Goal: Information Seeking & Learning: Understand process/instructions

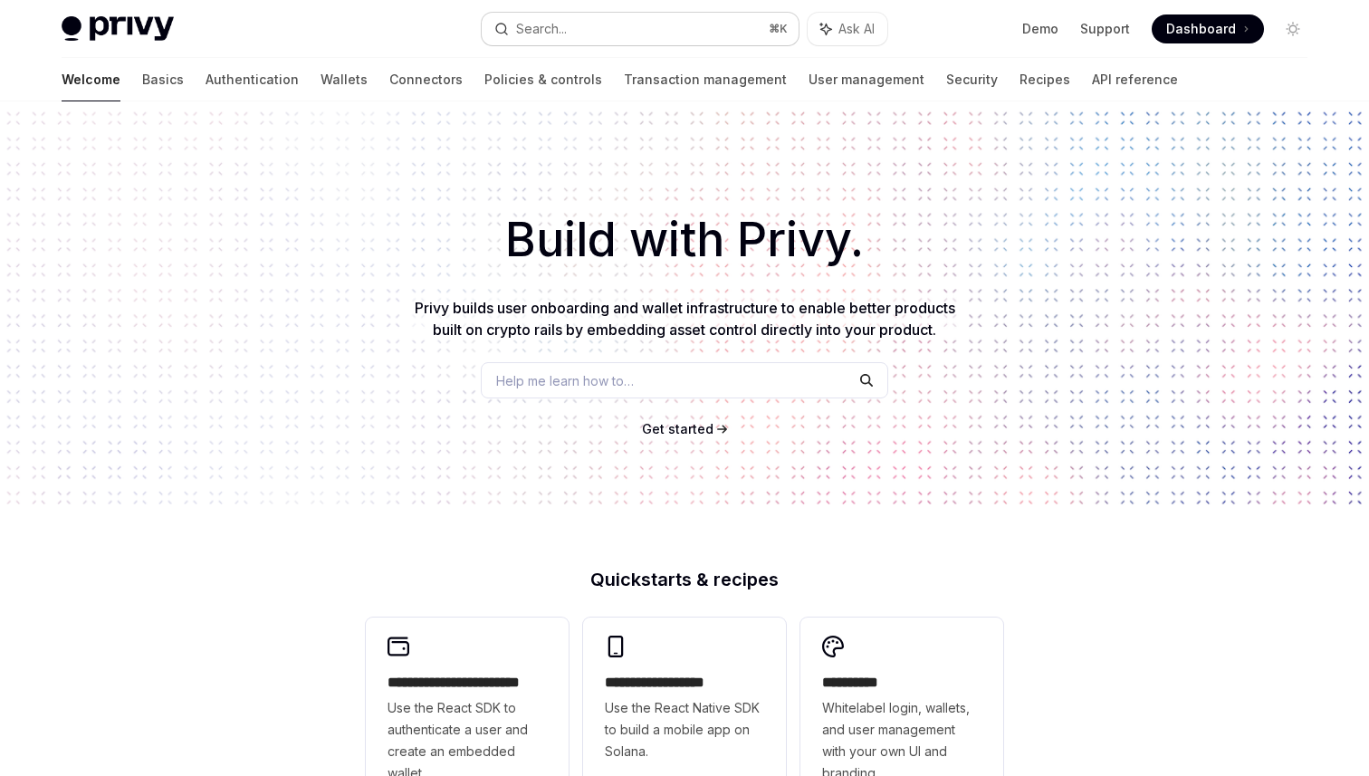
click at [587, 18] on button "Search... ⌘ K" at bounding box center [640, 29] width 317 height 33
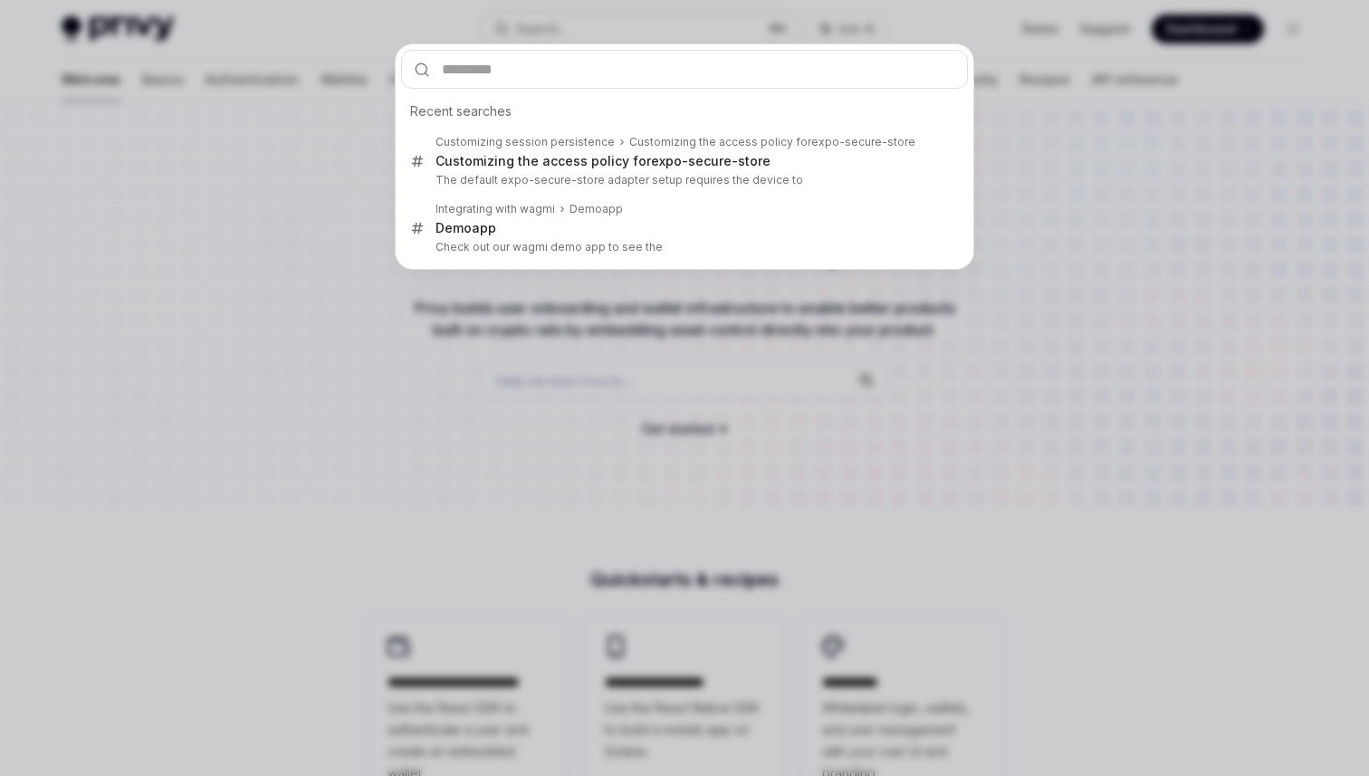
type input "**********"
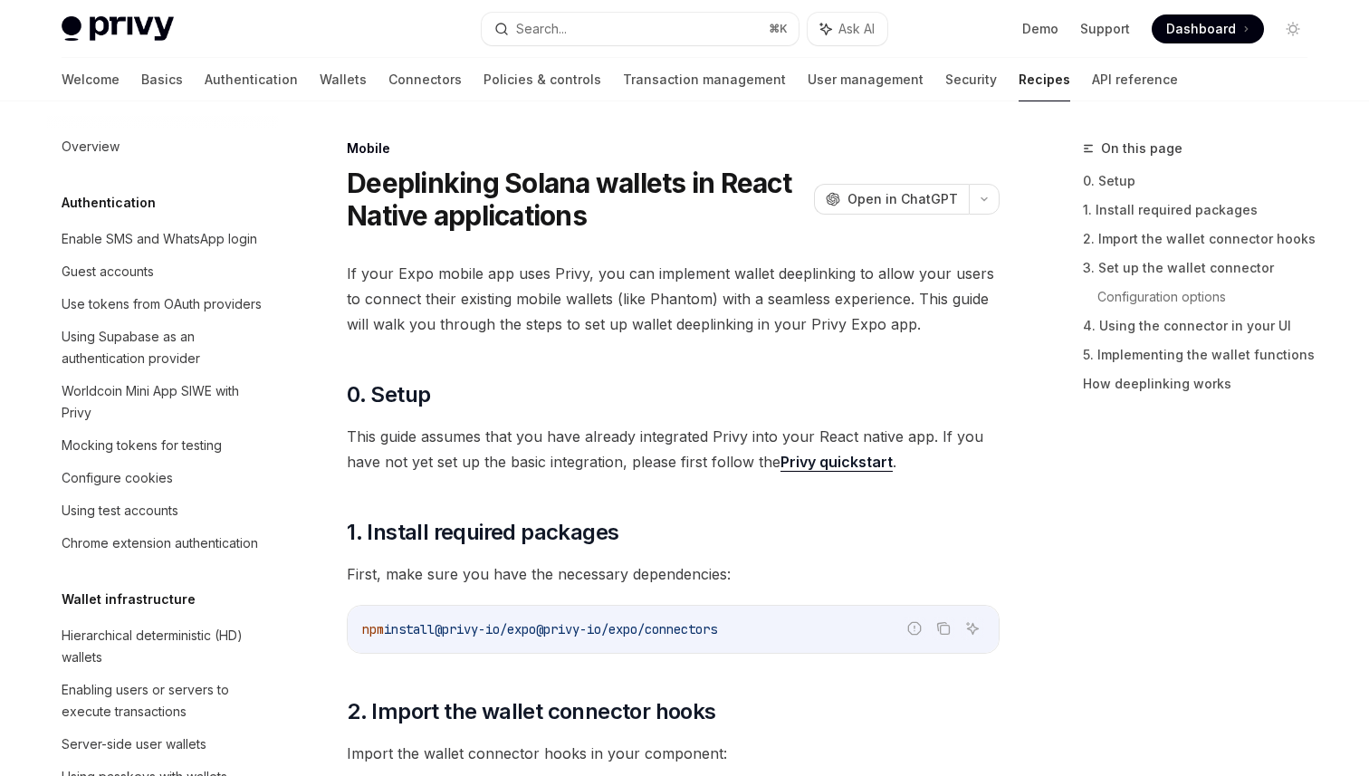
type textarea "*"
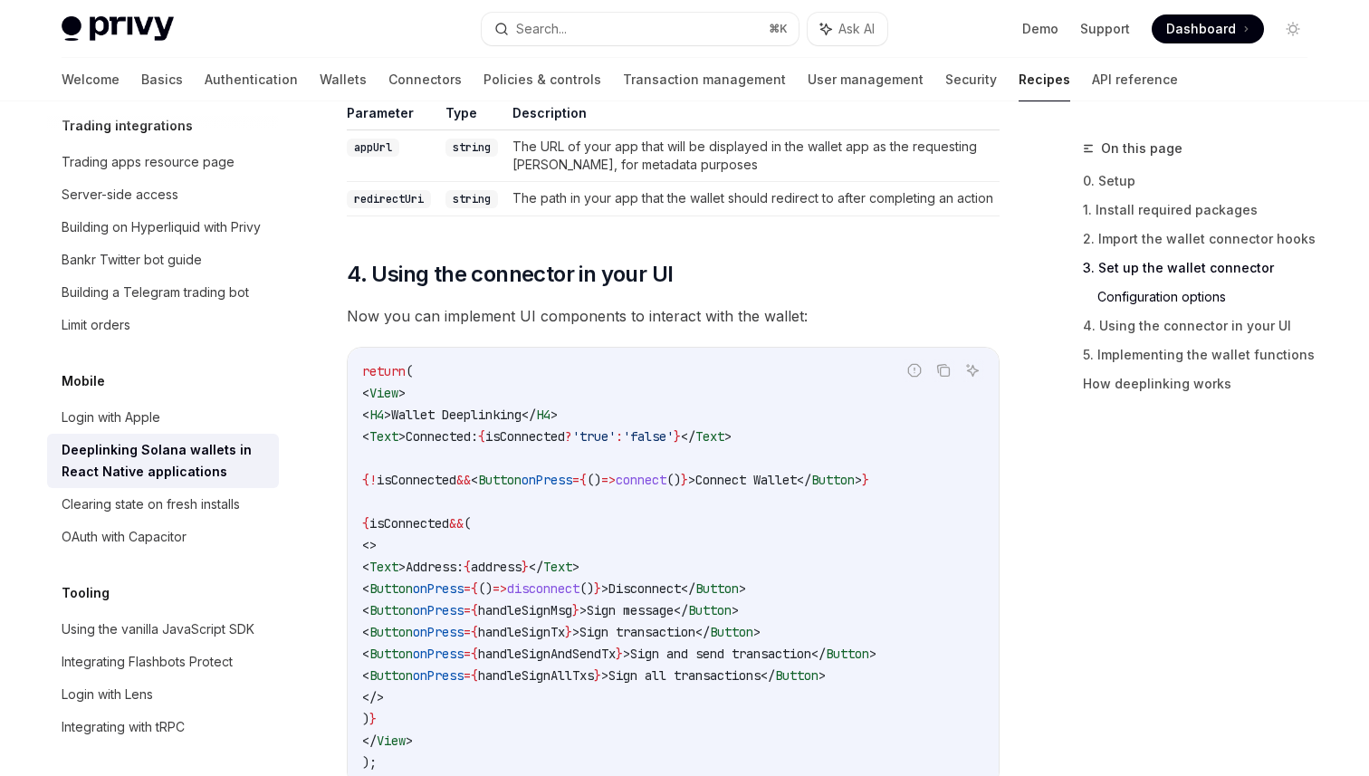
scroll to position [1791, 0]
click at [394, 197] on code "redirectUri" at bounding box center [389, 197] width 84 height 18
copy code "redirectUri"
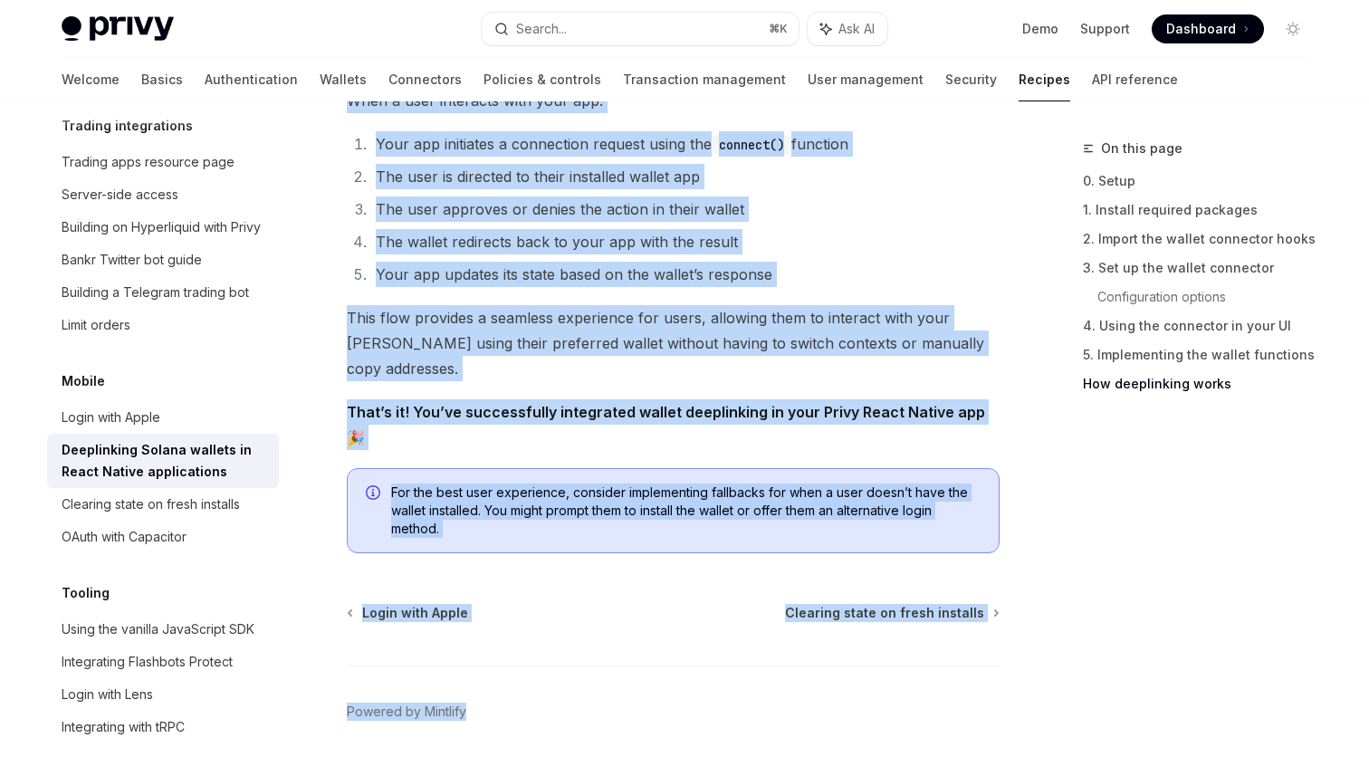
scroll to position [4439, 0]
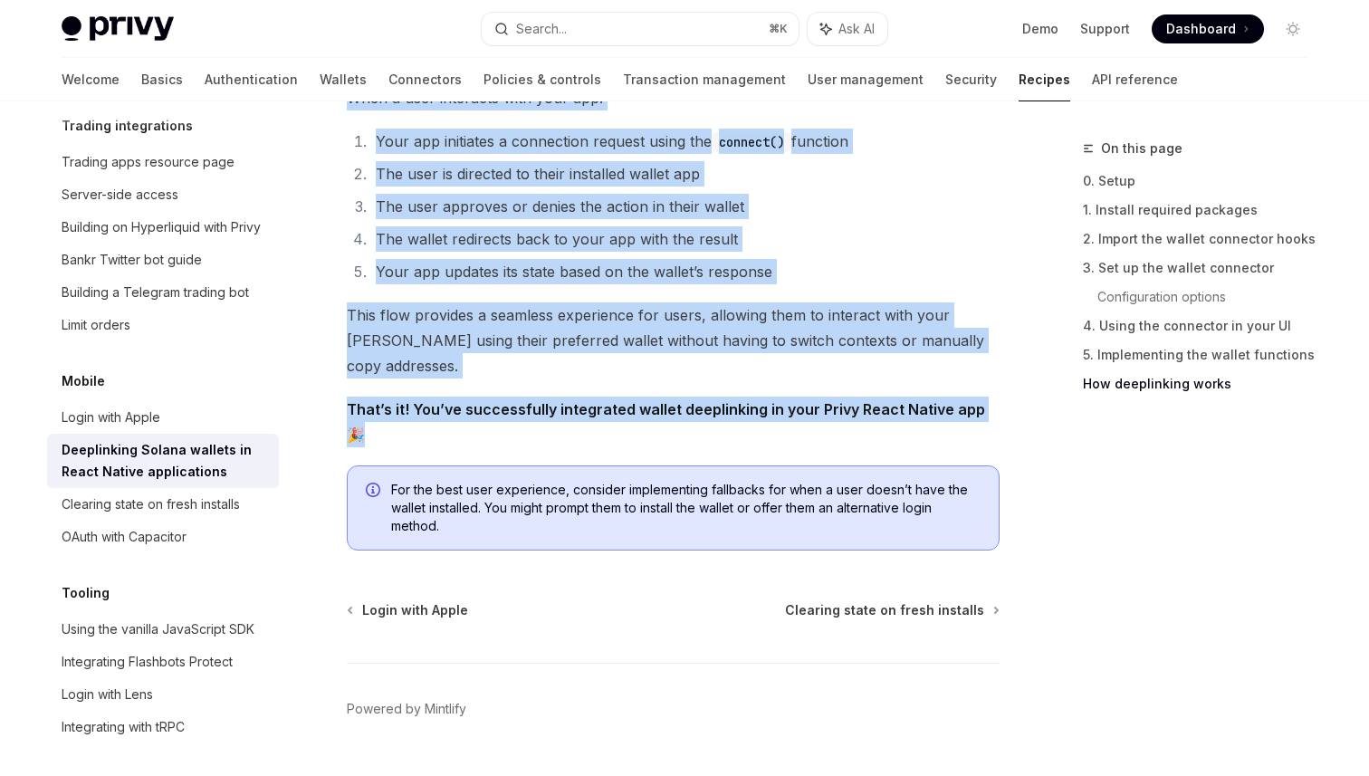
drag, startPoint x: 373, startPoint y: 310, endPoint x: 1009, endPoint y: 387, distance: 641.0
copy div "Set up the wallet connector Phantom Backpack Other wallet providers To set up t…"
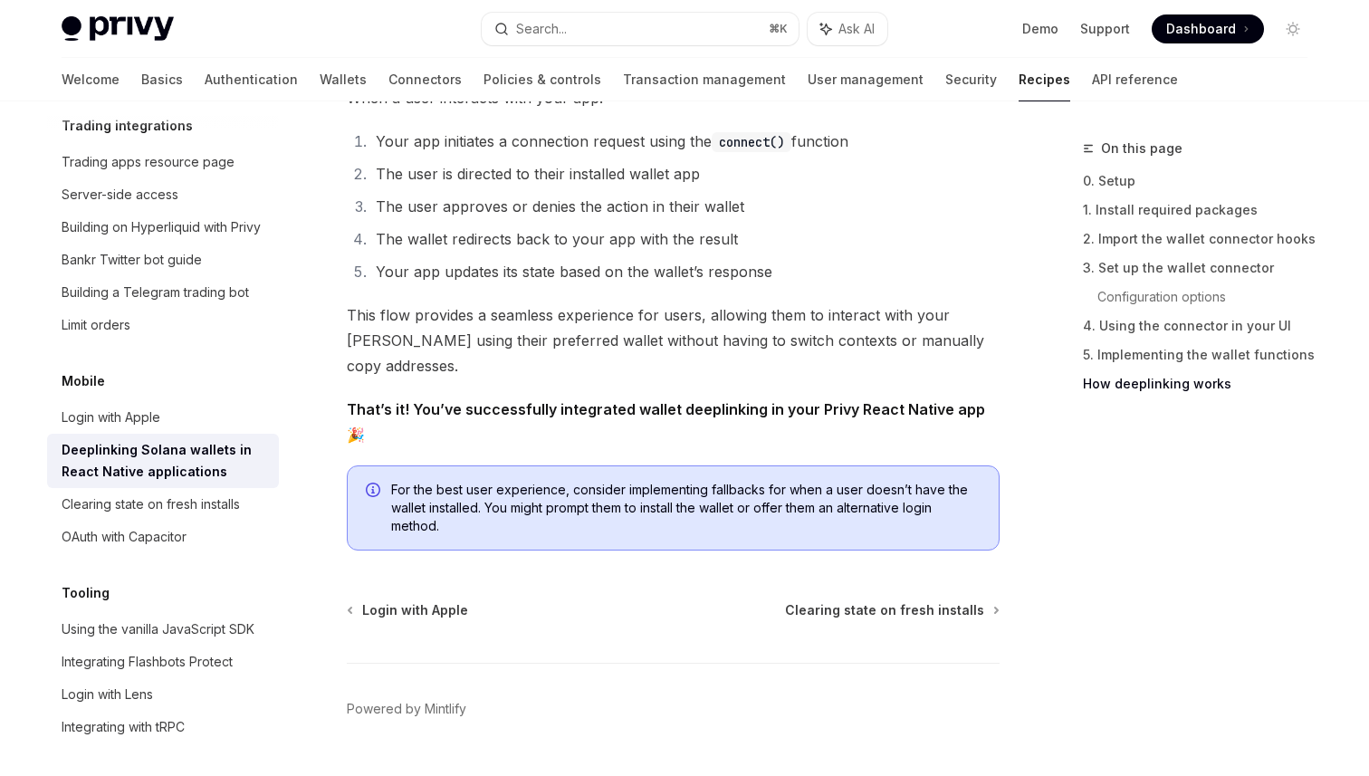
click at [673, 328] on span "This flow provides a seamless experience for users, allowing them to interact w…" at bounding box center [673, 340] width 653 height 76
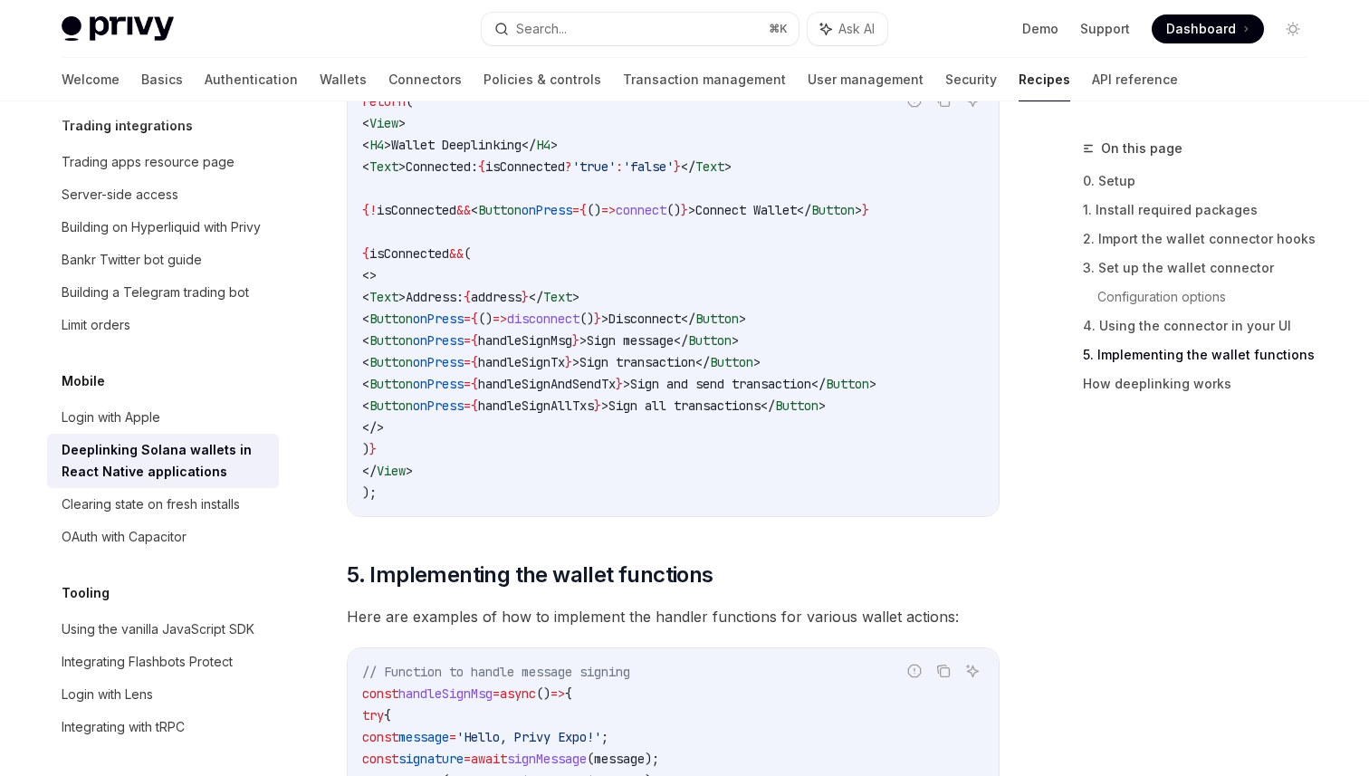
scroll to position [1664, 0]
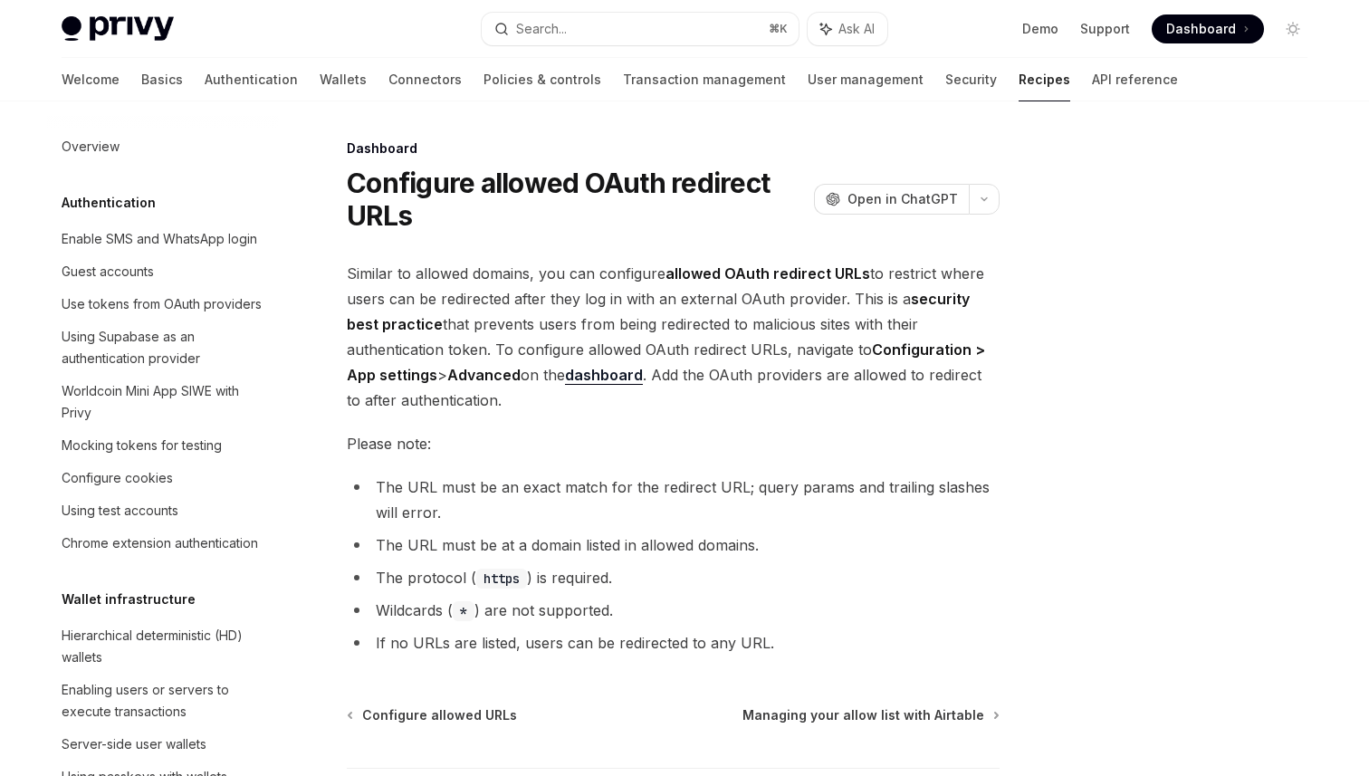
scroll to position [935, 0]
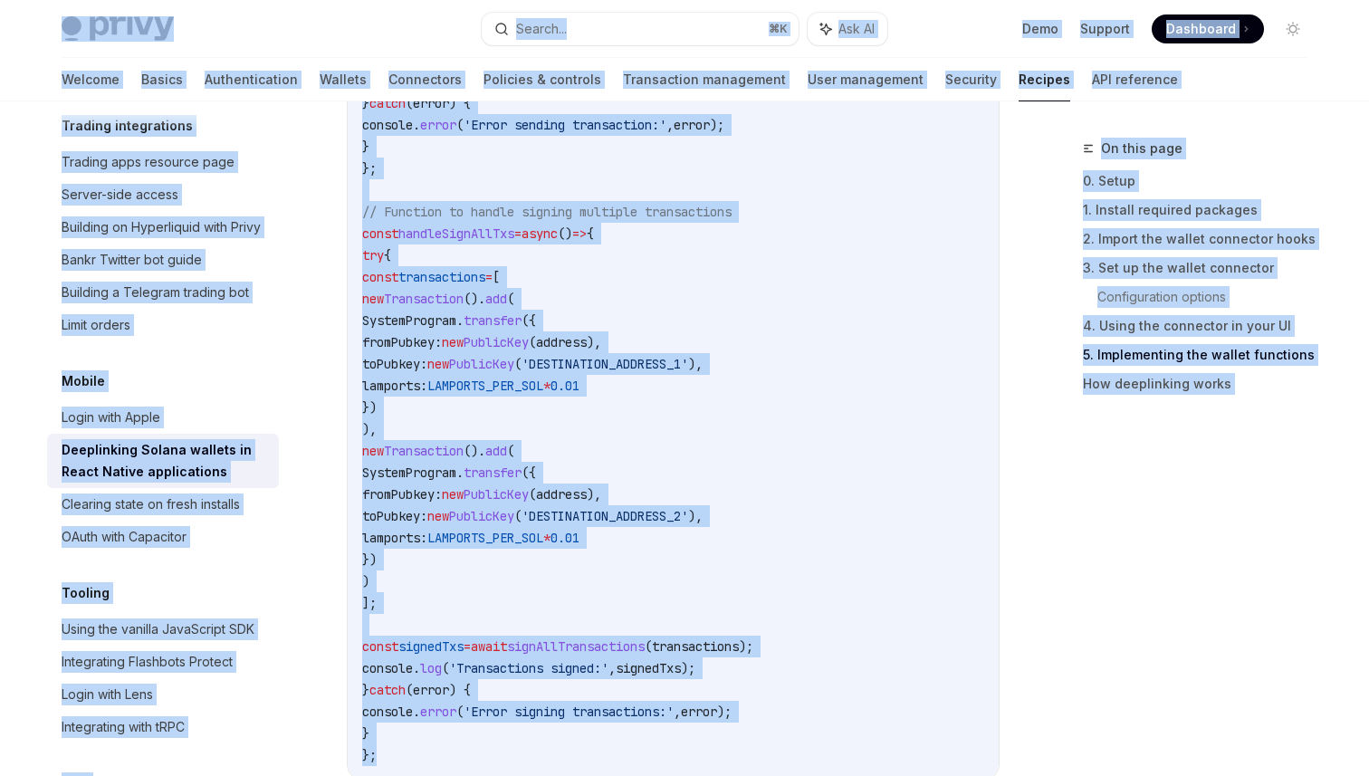
scroll to position [3561, 0]
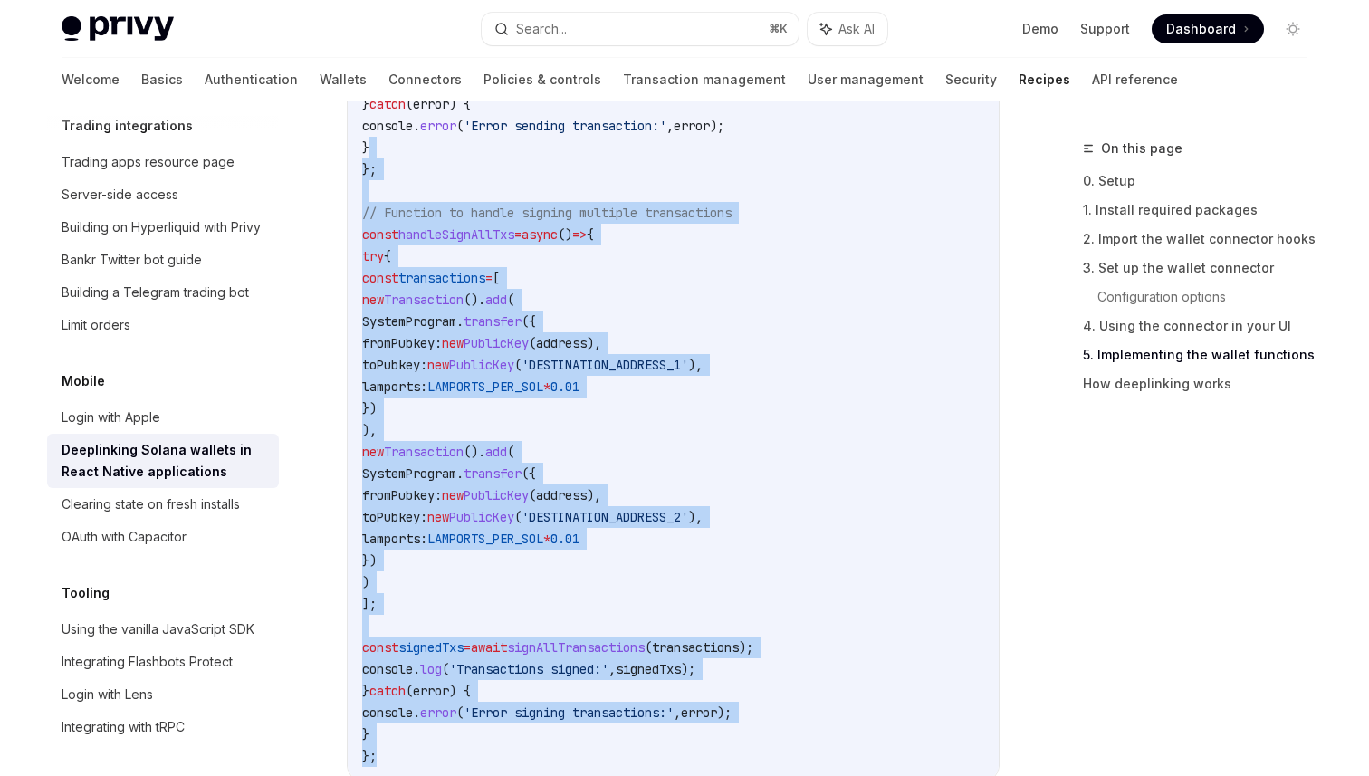
drag, startPoint x: 425, startPoint y: 532, endPoint x: 496, endPoint y: 157, distance: 382.4
click at [463, 307] on span "Transaction" at bounding box center [424, 299] width 80 height 16
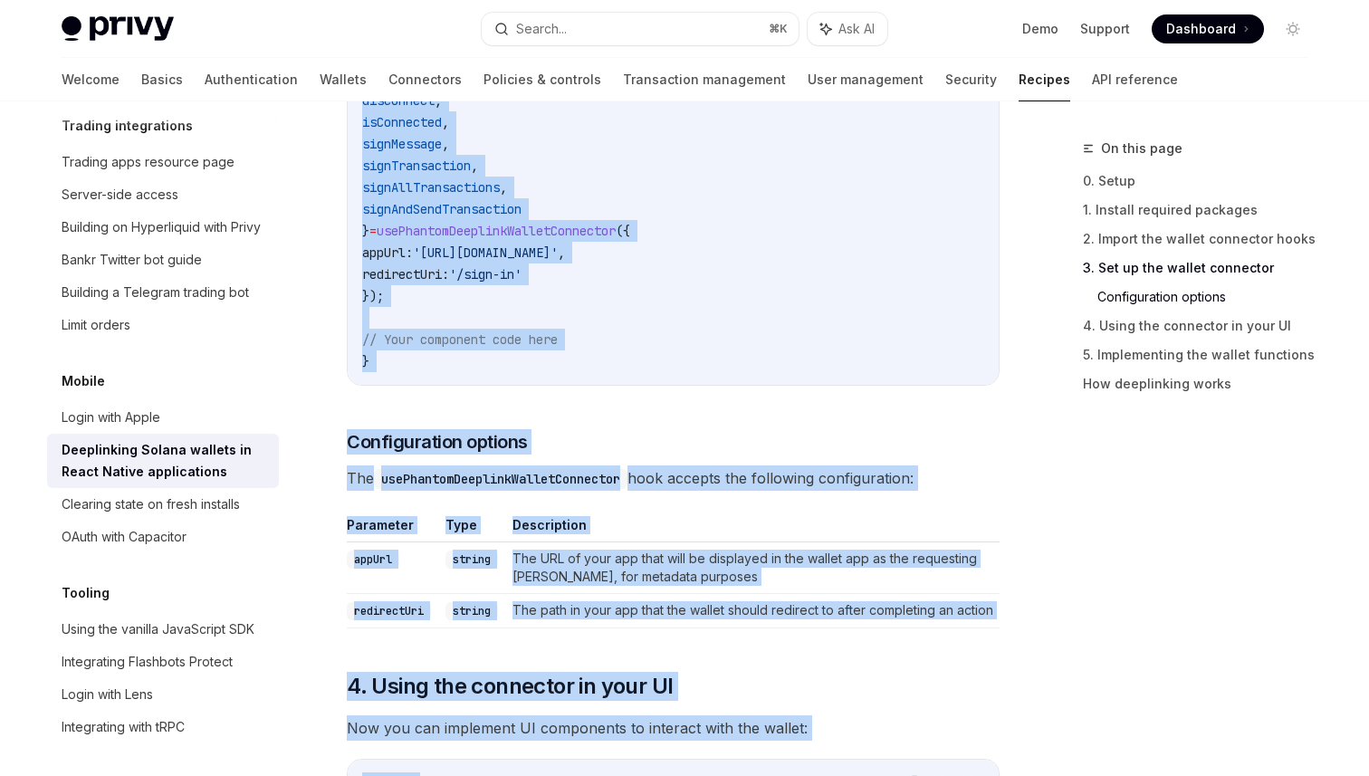
scroll to position [1271, 0]
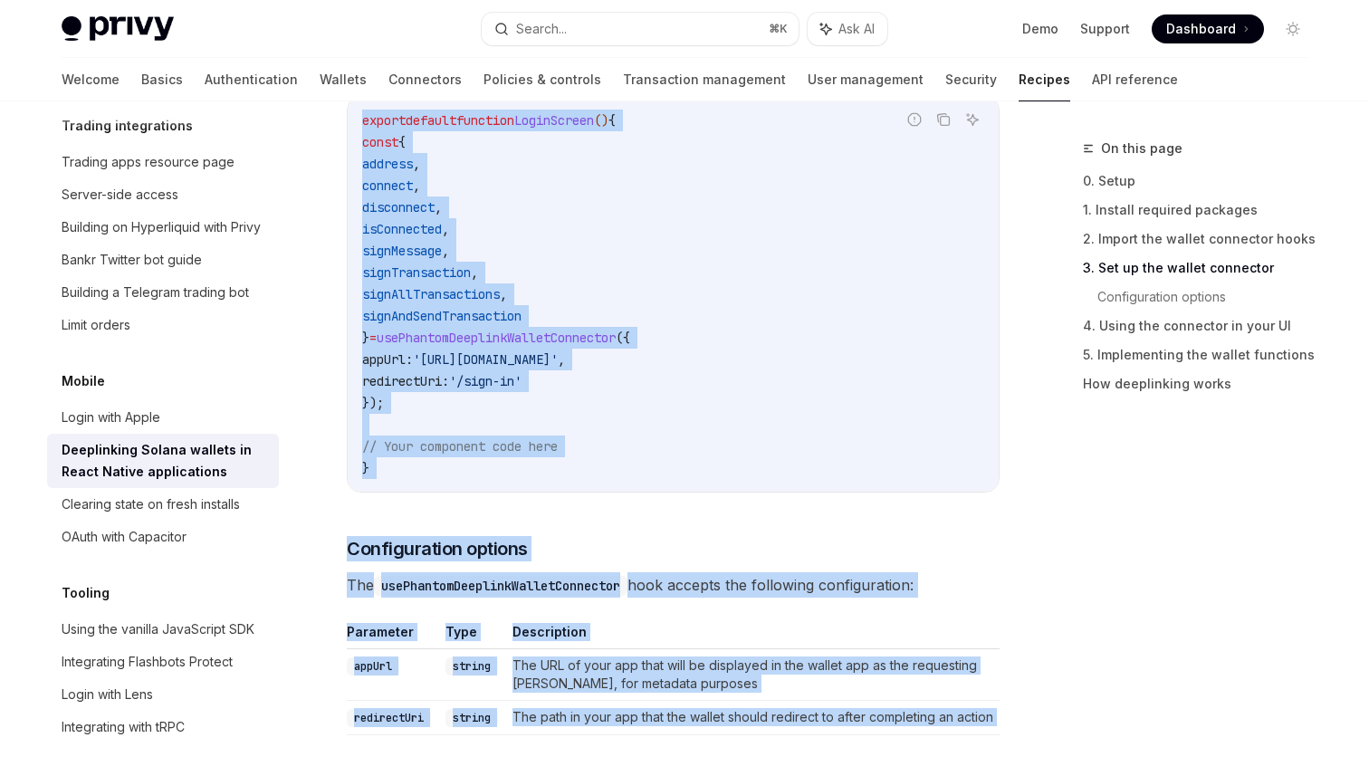
drag, startPoint x: 389, startPoint y: 758, endPoint x: 362, endPoint y: 125, distance: 633.3
copy div "loremi dolorsi ametcons AdipiScinge () { seddo { eiusmod , tempori , utlaboreet…"
click at [903, 380] on code "export default function LoginScreen () { const { address , connect , disconnect…" at bounding box center [673, 294] width 622 height 369
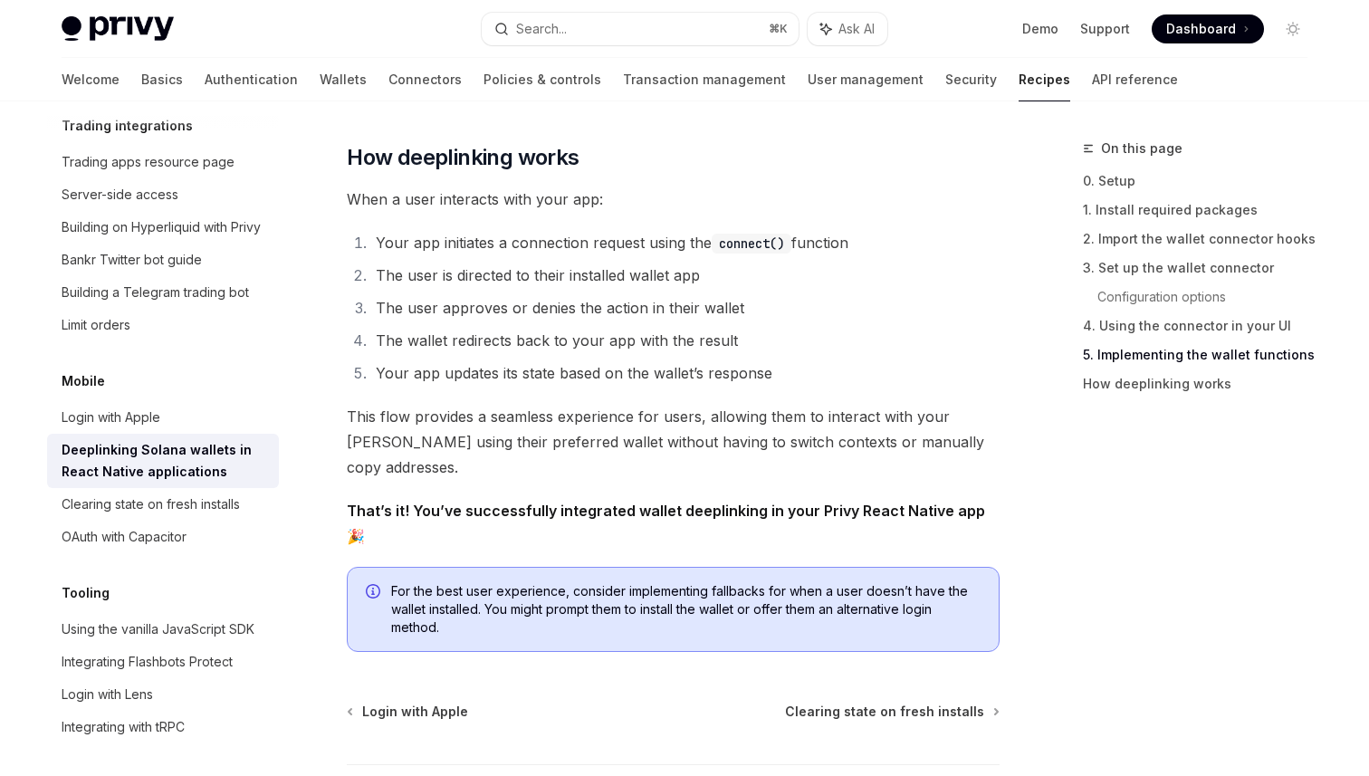
scroll to position [4340, 0]
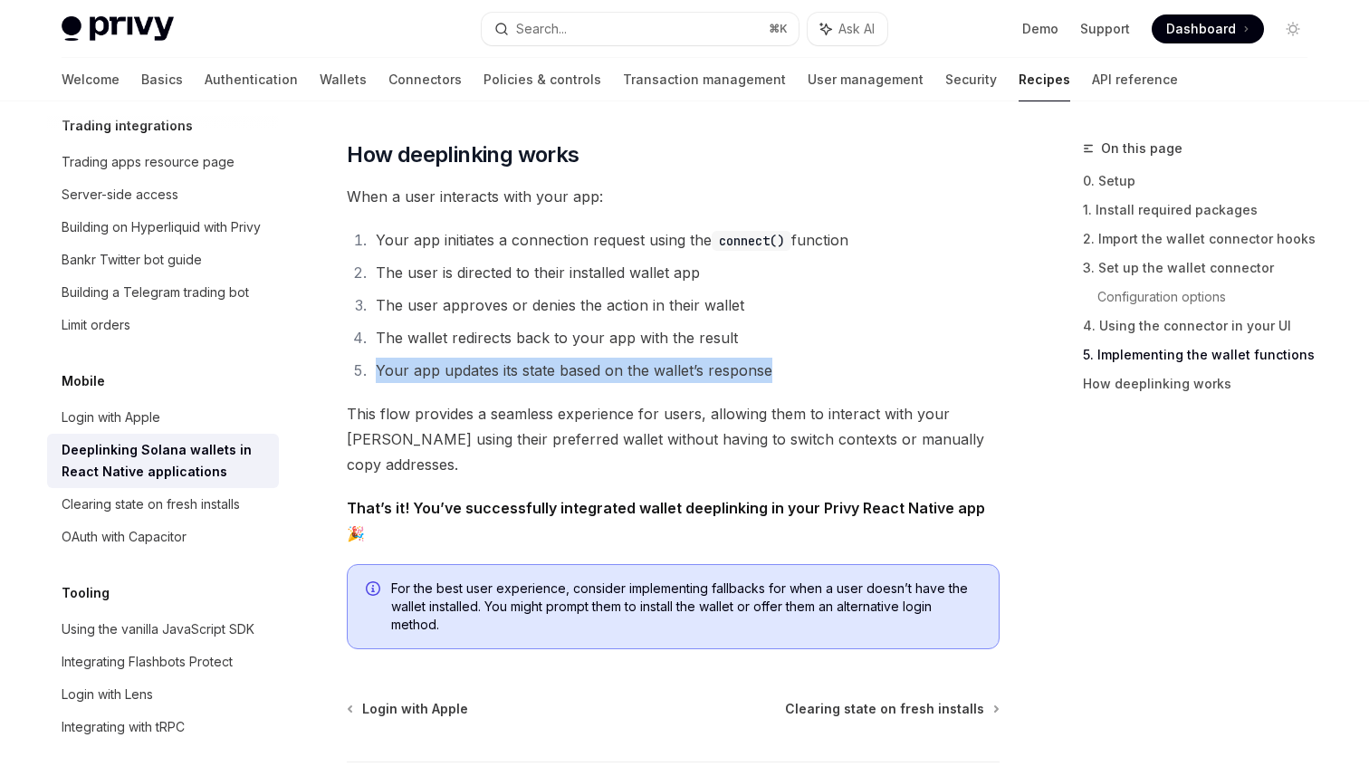
drag, startPoint x: 798, startPoint y: 387, endPoint x: 374, endPoint y: 377, distance: 424.6
click at [374, 377] on li "Your app updates its state based on the wallet’s response" at bounding box center [684, 370] width 629 height 25
